Goal: Task Accomplishment & Management: Use online tool/utility

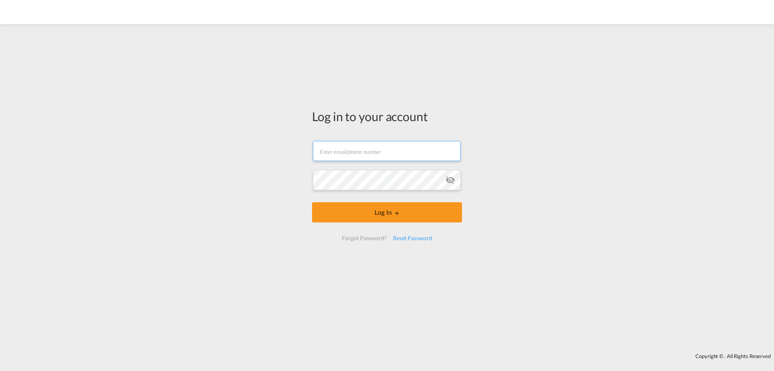
click at [386, 148] on input "text" at bounding box center [387, 151] width 148 height 20
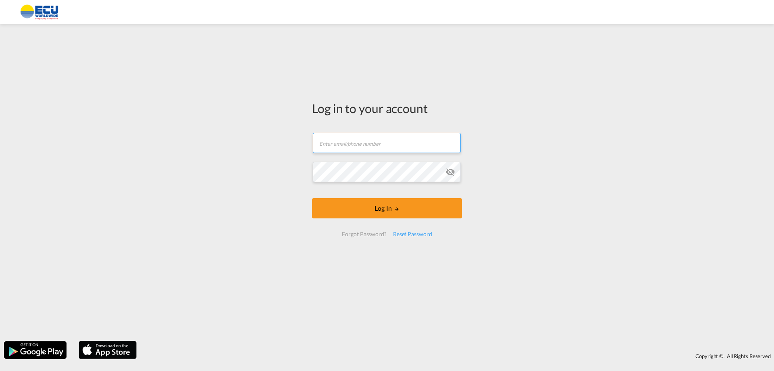
drag, startPoint x: 364, startPoint y: 145, endPoint x: 366, endPoint y: 153, distance: 8.8
click at [364, 145] on input "text" at bounding box center [387, 143] width 148 height 20
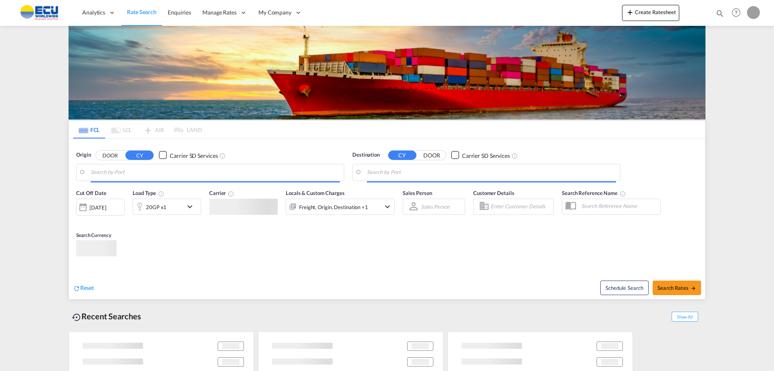
type input "[EMAIL_ADDRESS][DOMAIN_NAME]"
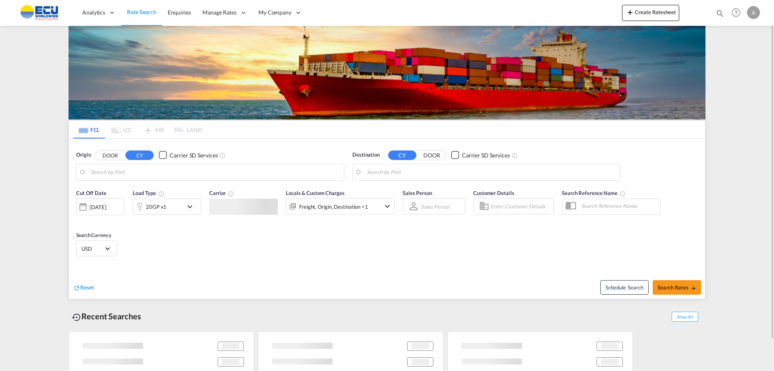
type input "[GEOGRAPHIC_DATA], [GEOGRAPHIC_DATA], USPEF"
type input "Georgetown, GYGEO"
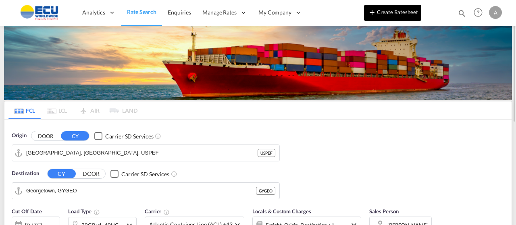
click at [389, 12] on button "Create Ratesheet" at bounding box center [392, 13] width 57 height 16
